Goal: Task Accomplishment & Management: Complete application form

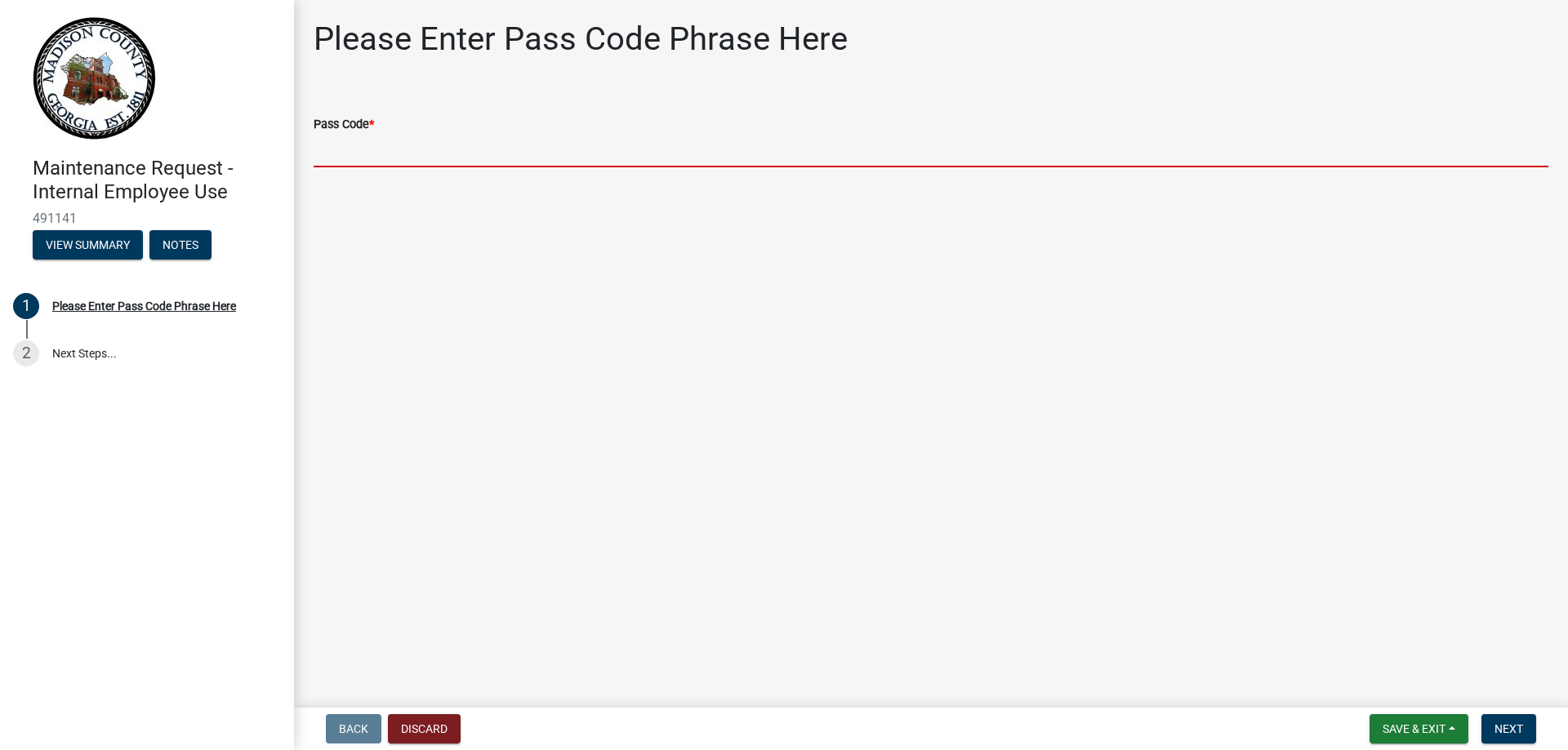
paste input "bgmr2025"
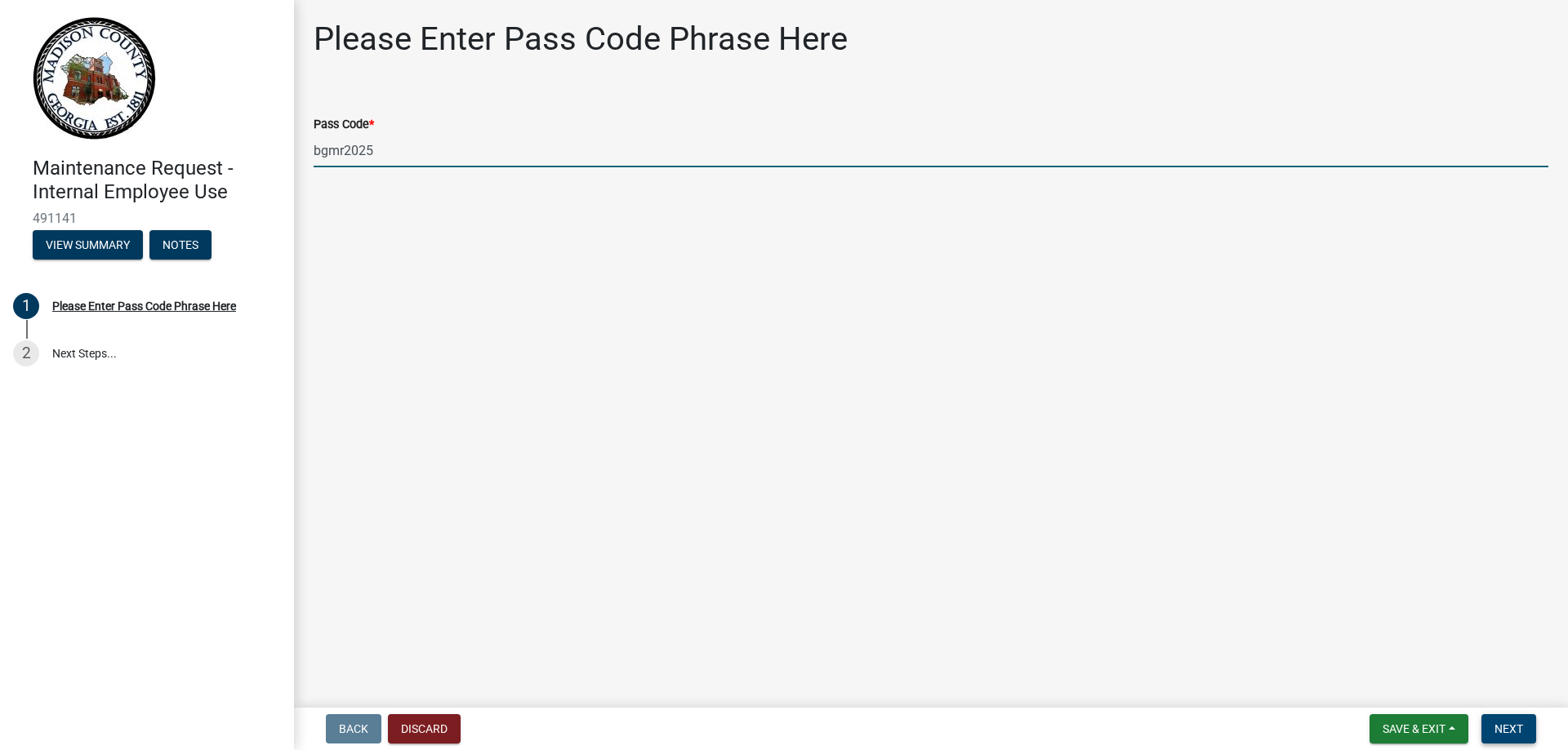
type input "bgmr2025"
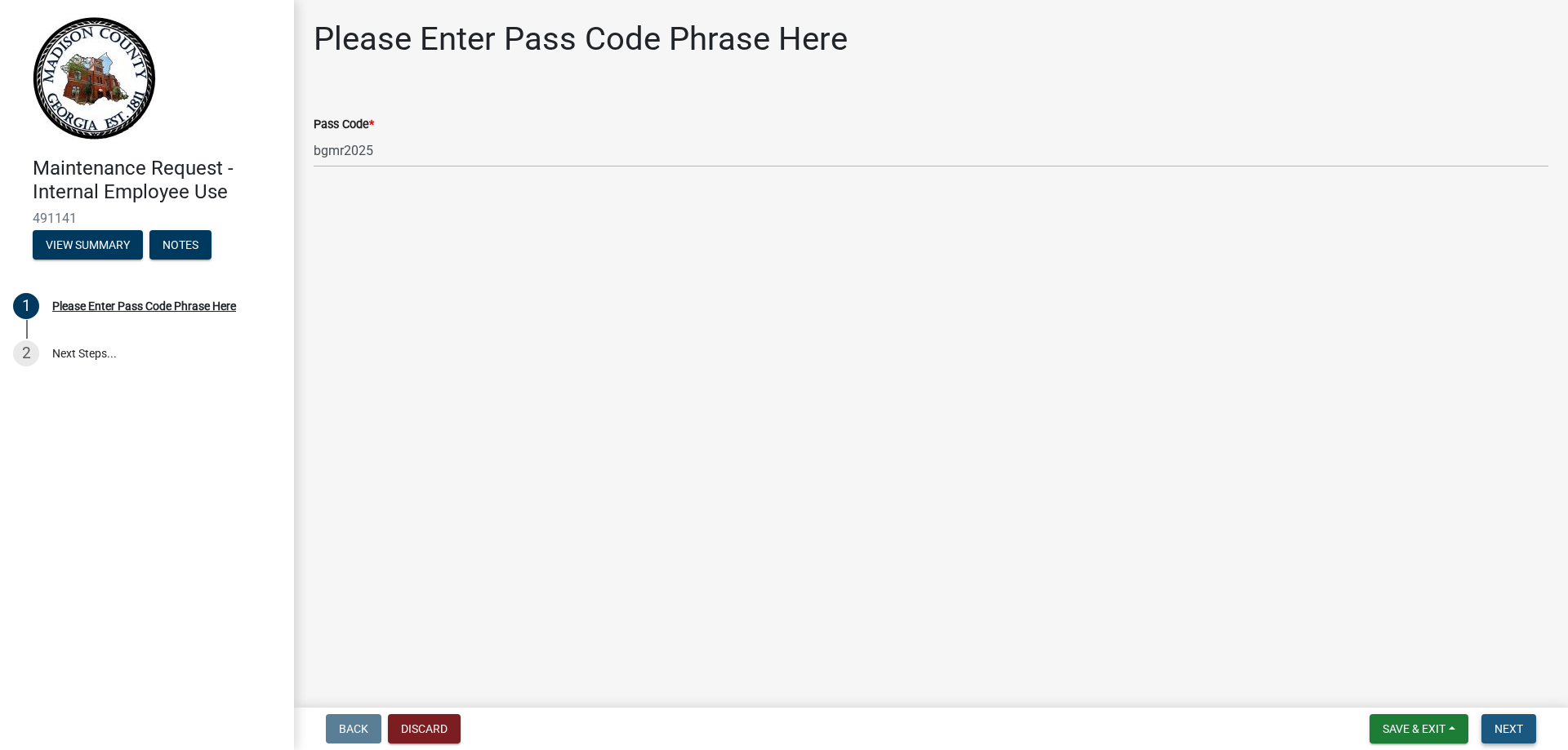
click at [1507, 721] on button "Next" at bounding box center [1508, 729] width 55 height 30
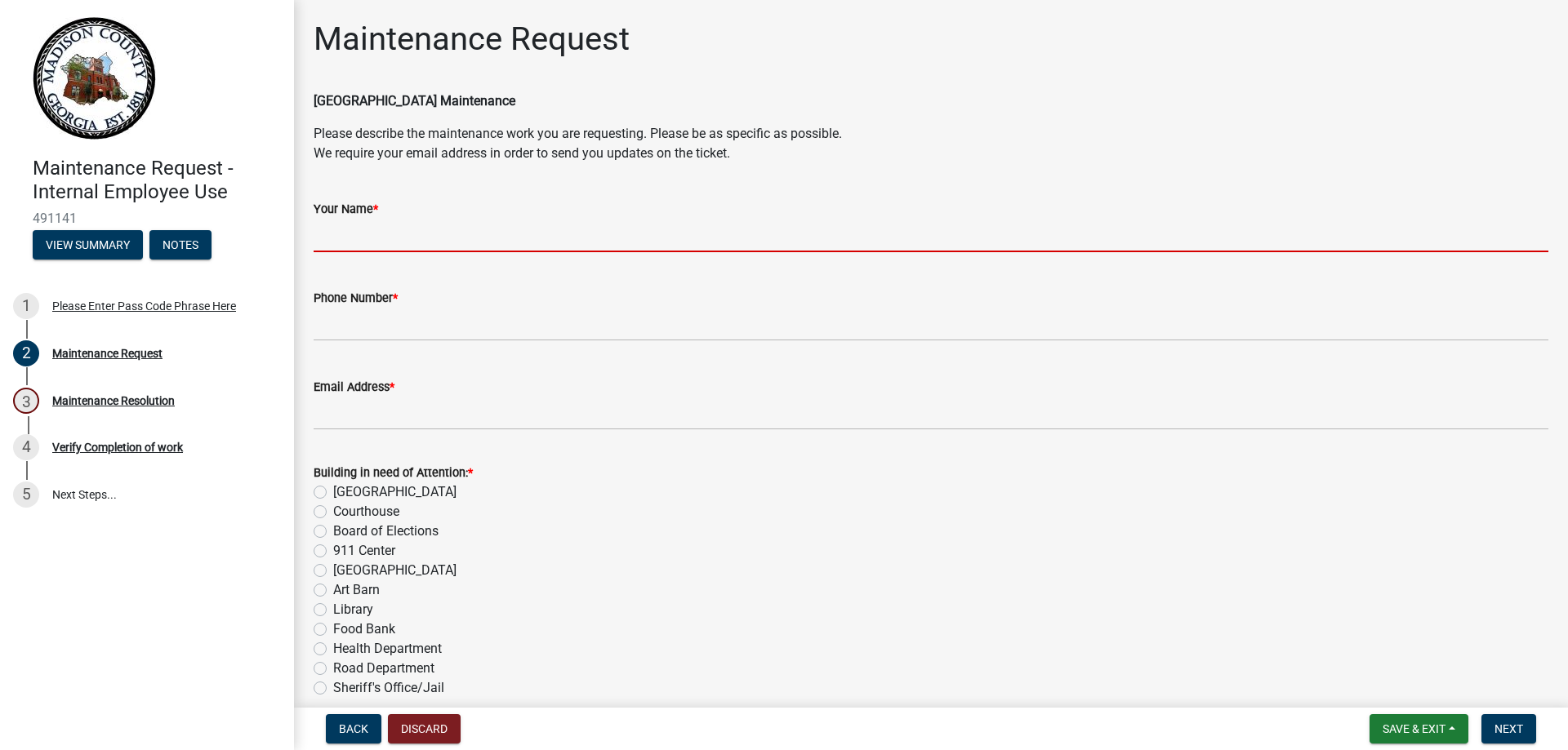
click at [669, 231] on input "Your Name *" at bounding box center [930, 235] width 1235 height 34
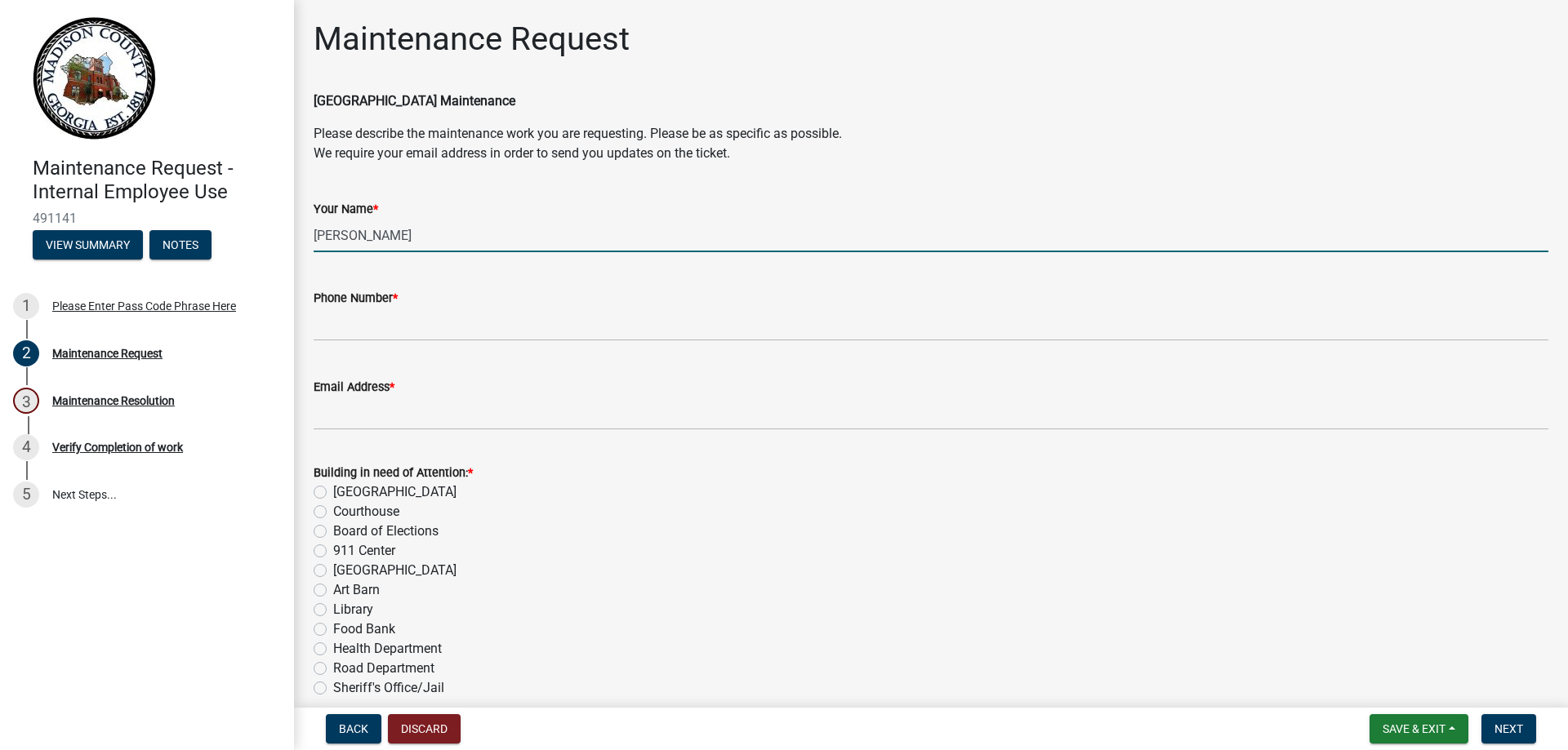
type input "[PERSON_NAME]"
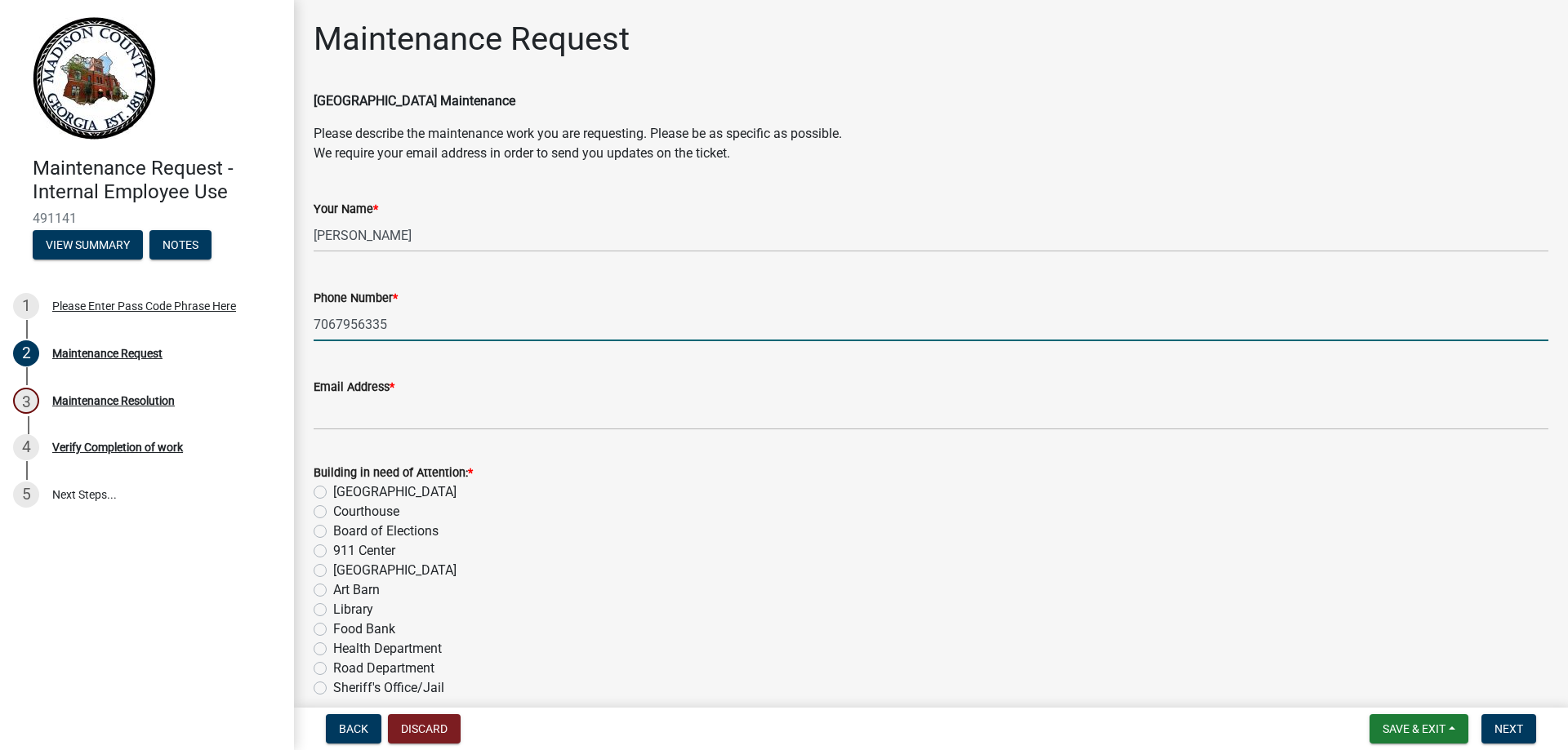
type input "7067956335"
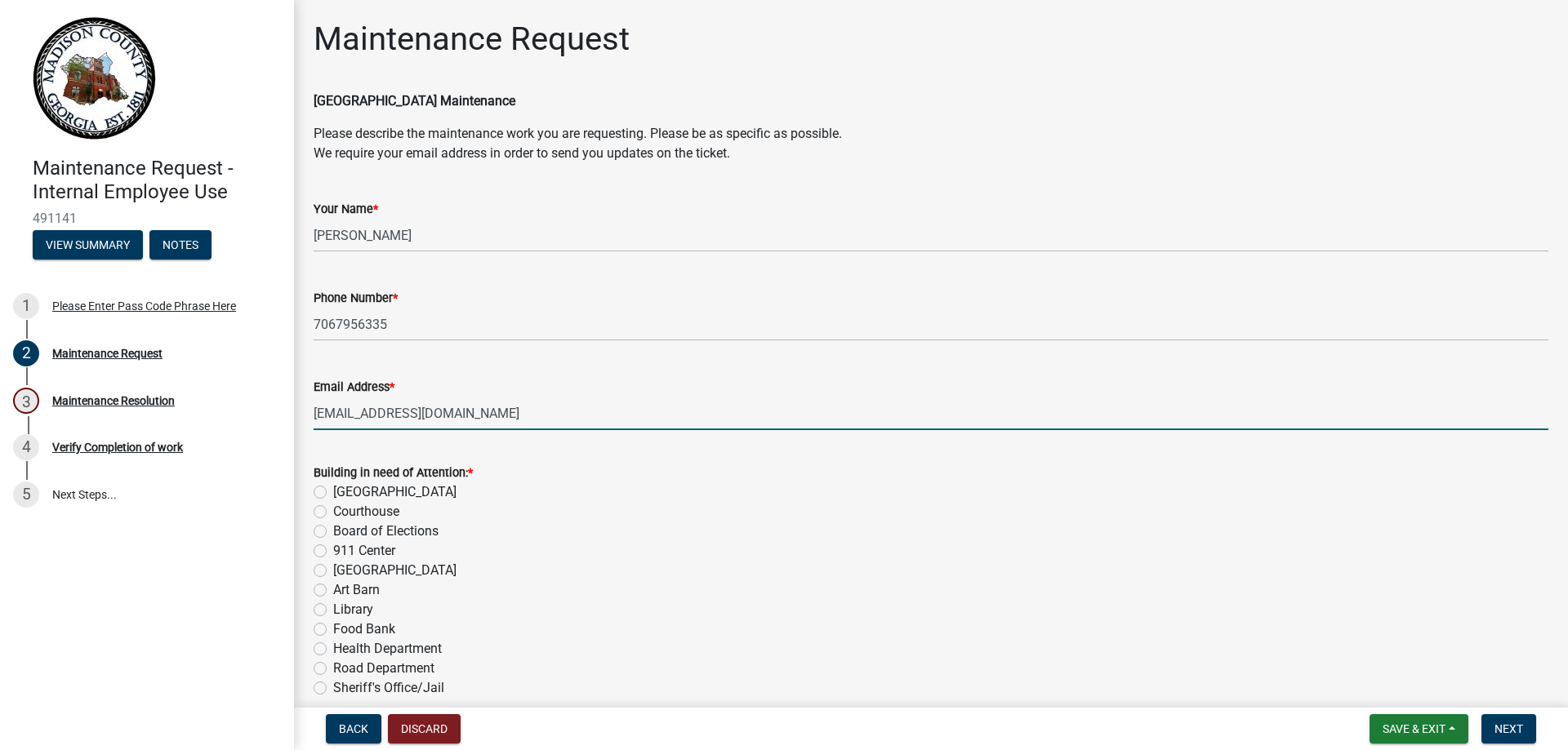
type input "[EMAIL_ADDRESS][DOMAIN_NAME]"
click at [333, 531] on label "Board of Elections" at bounding box center [386, 531] width 106 height 19
click at [333, 531] on input "Board of Elections" at bounding box center [338, 526] width 11 height 11
radio input "true"
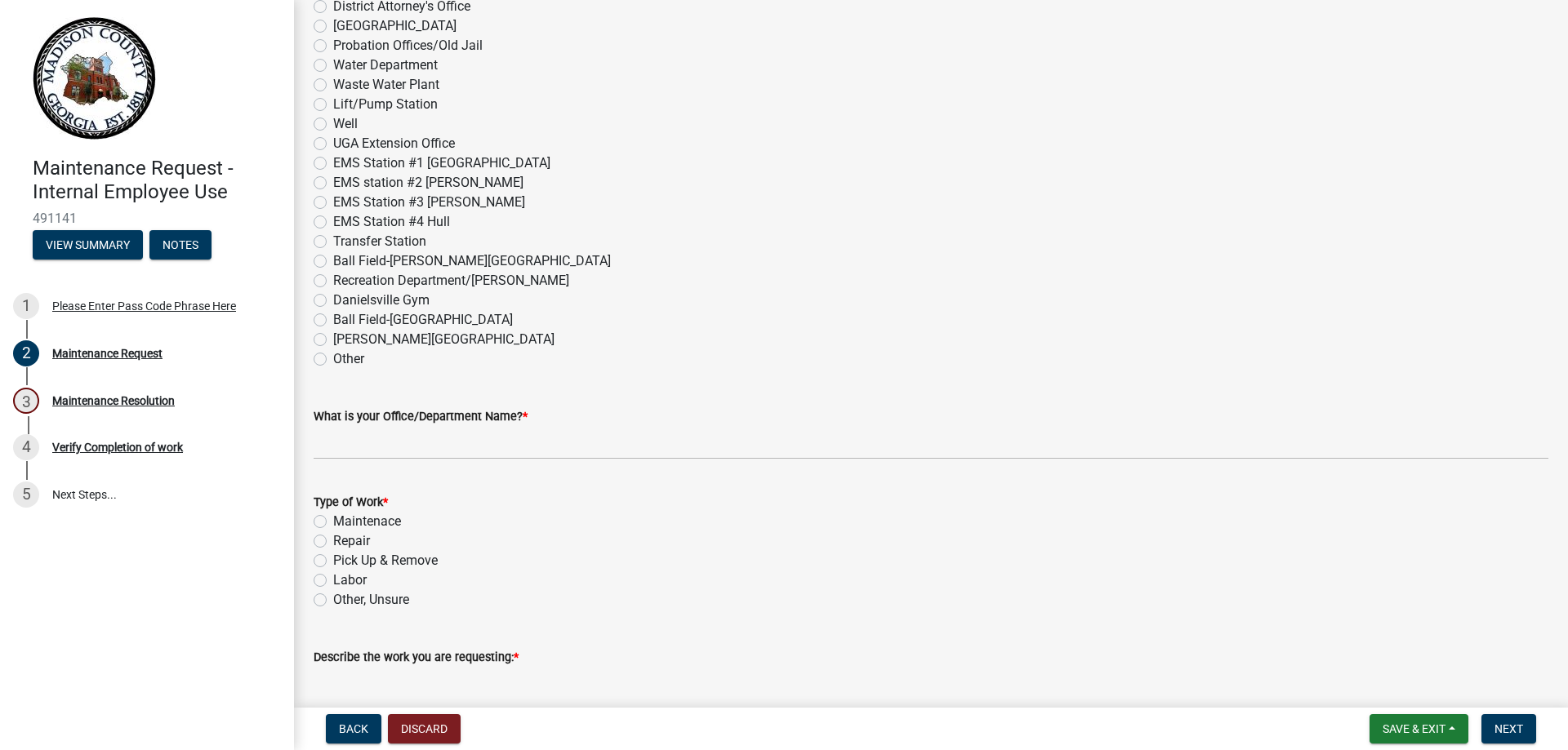
scroll to position [735, 0]
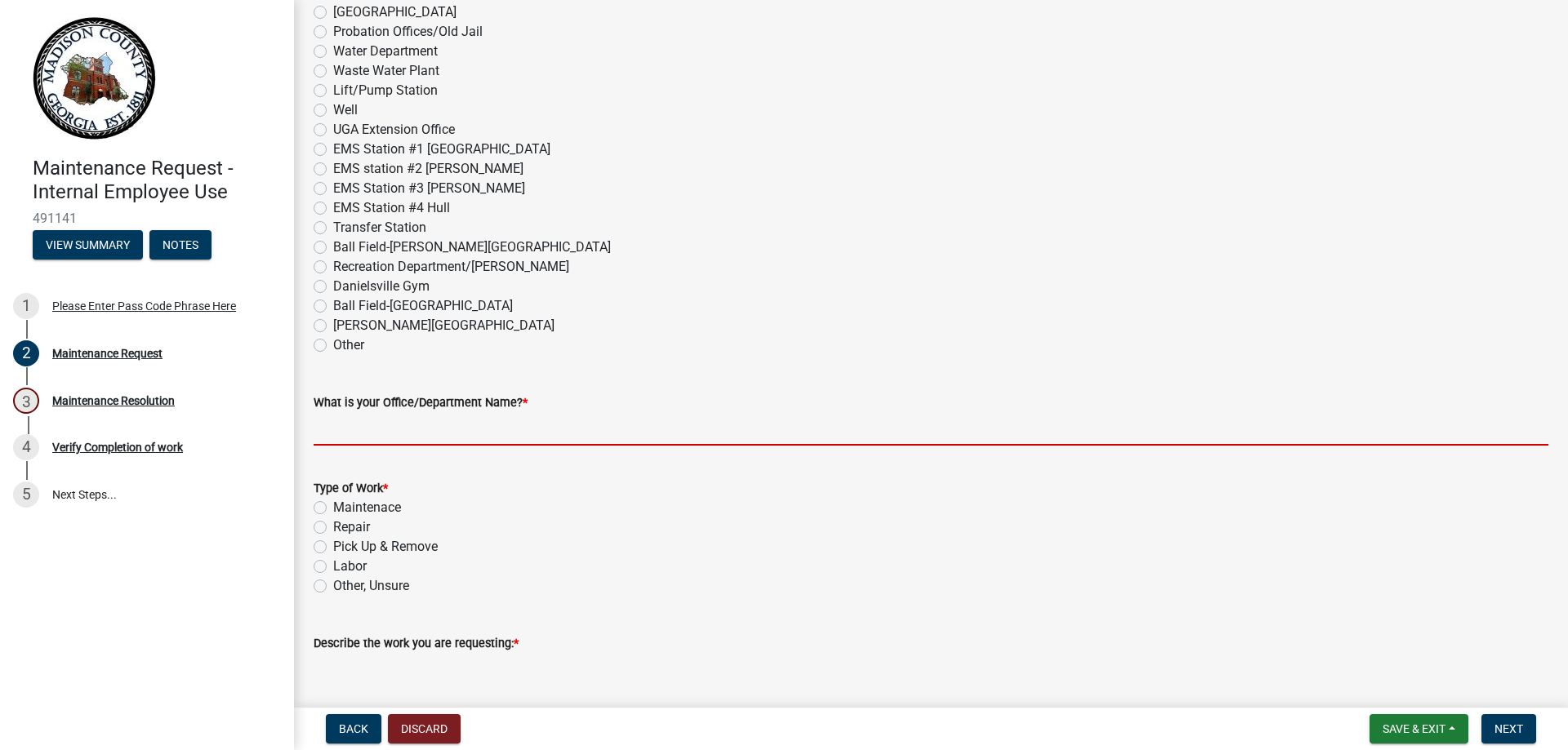
click at [444, 427] on input "What is your Office/Department Name? *" at bounding box center [930, 428] width 1235 height 34
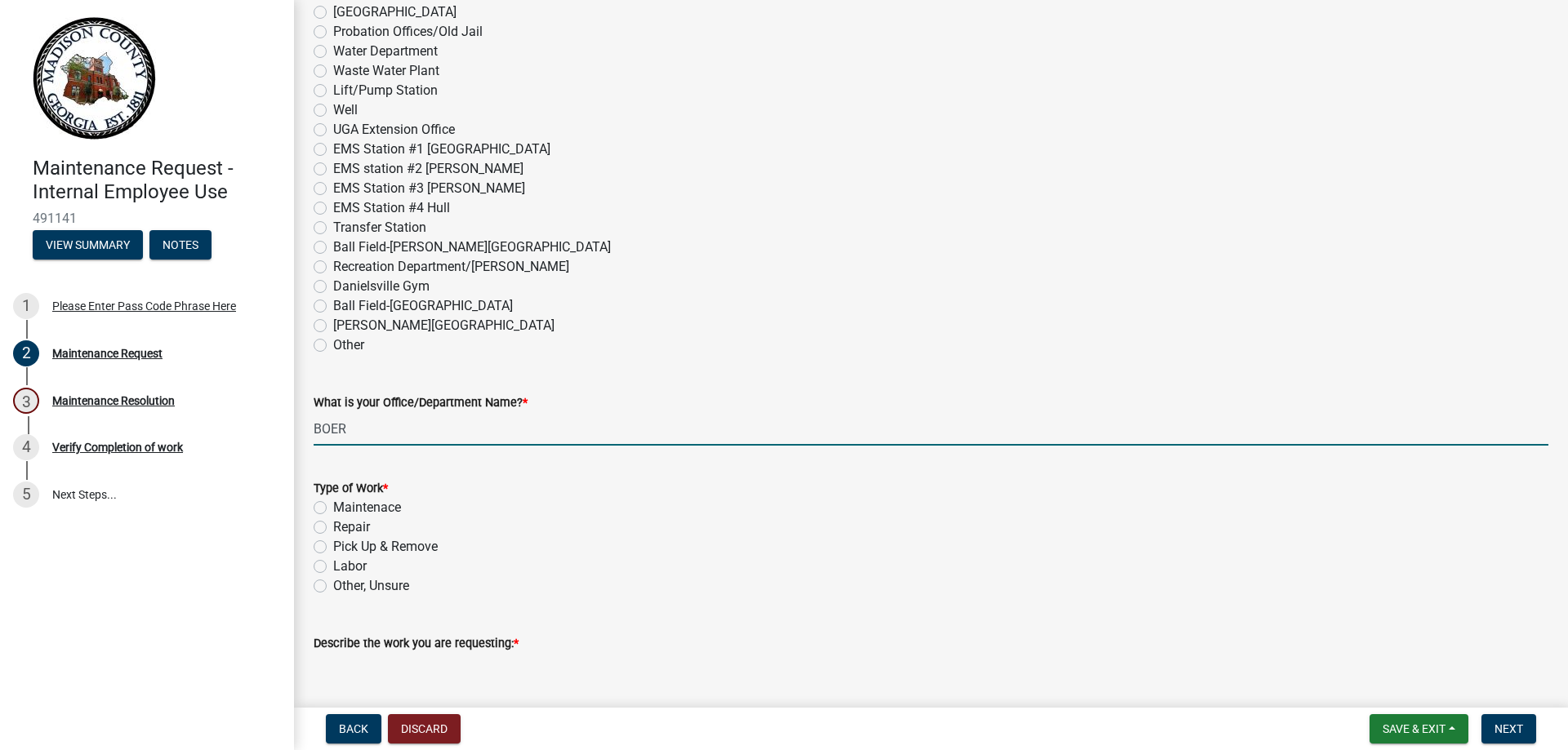
type input "BOER"
click at [333, 582] on label "Other, Unsure" at bounding box center [371, 586] width 76 height 19
click at [333, 582] on input "Other, Unsure" at bounding box center [338, 581] width 11 height 11
radio input "true"
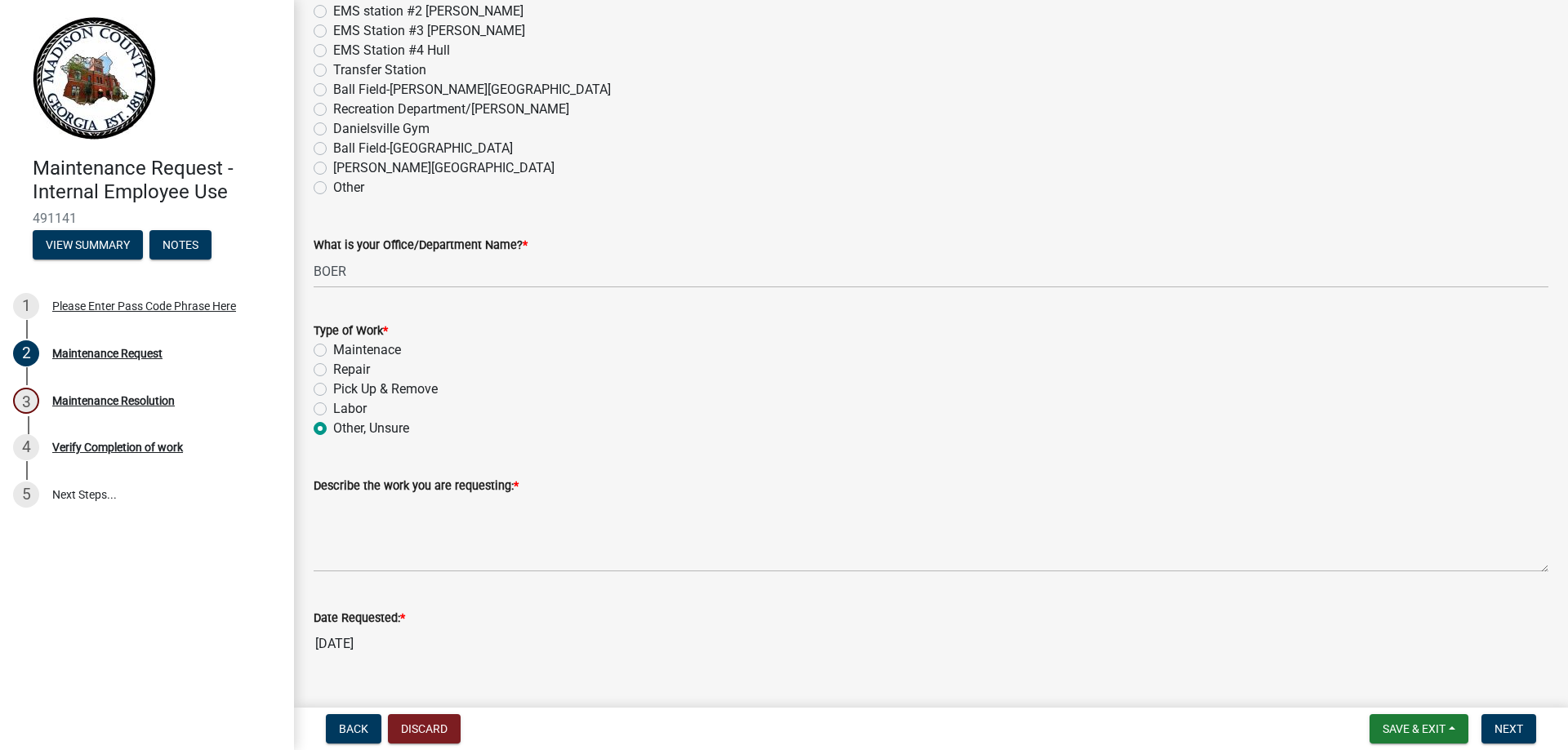
scroll to position [898, 0]
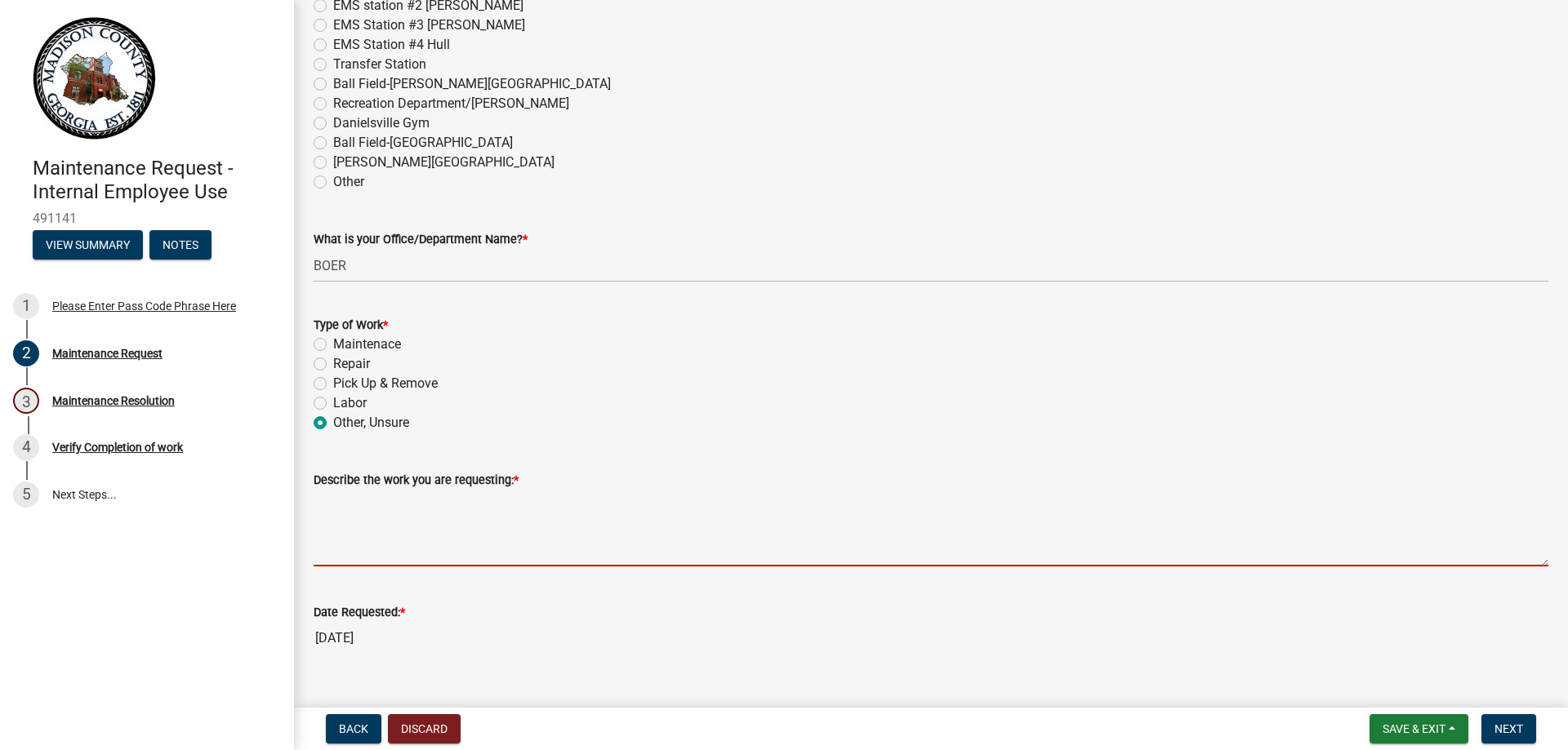
click at [366, 502] on textarea "Describe the work you are requesting: *" at bounding box center [930, 528] width 1235 height 77
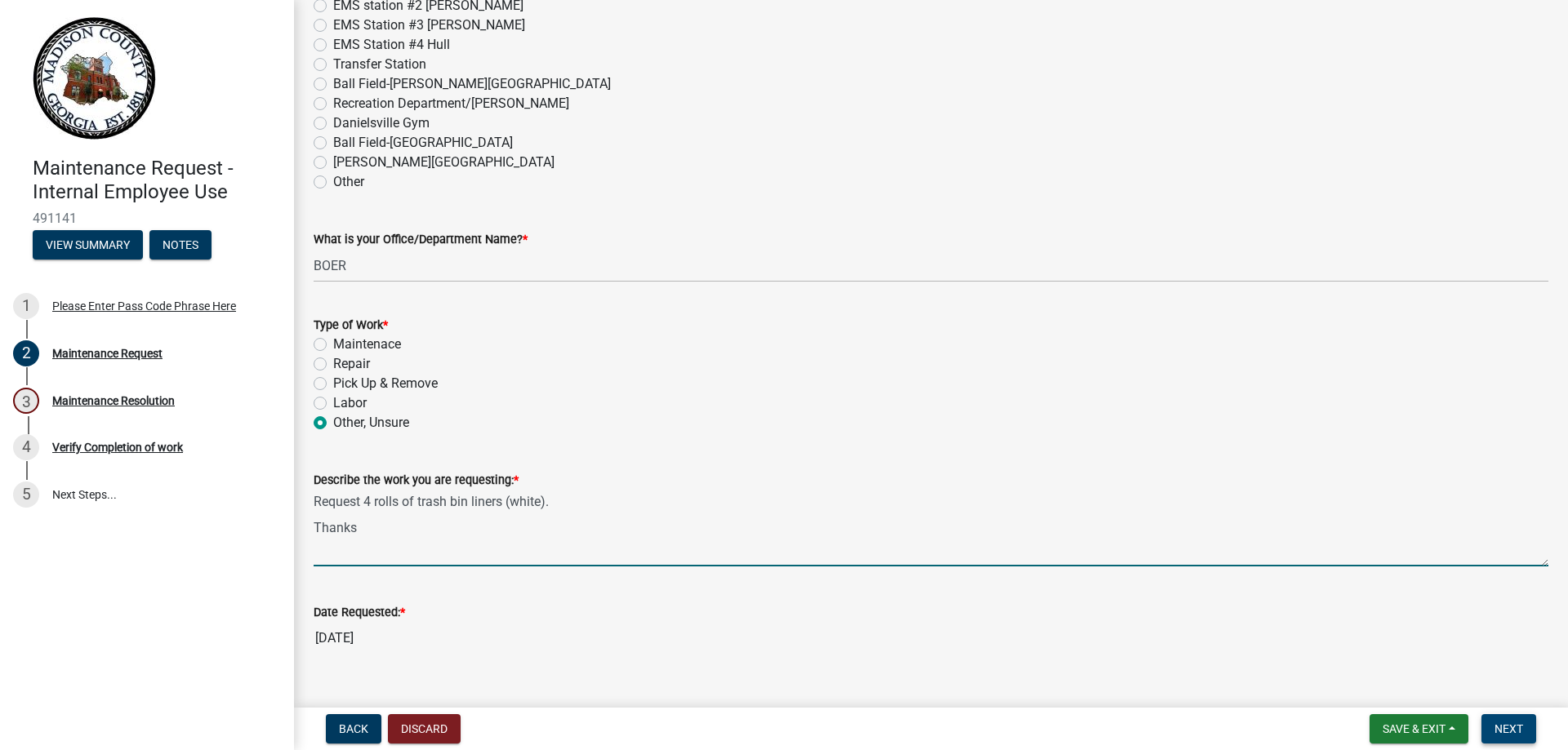
type textarea "Request 4 rolls of trash bin liners (white). Thanks"
click at [1522, 730] on span "Next" at bounding box center [1508, 729] width 29 height 13
